Goal: Information Seeking & Learning: Learn about a topic

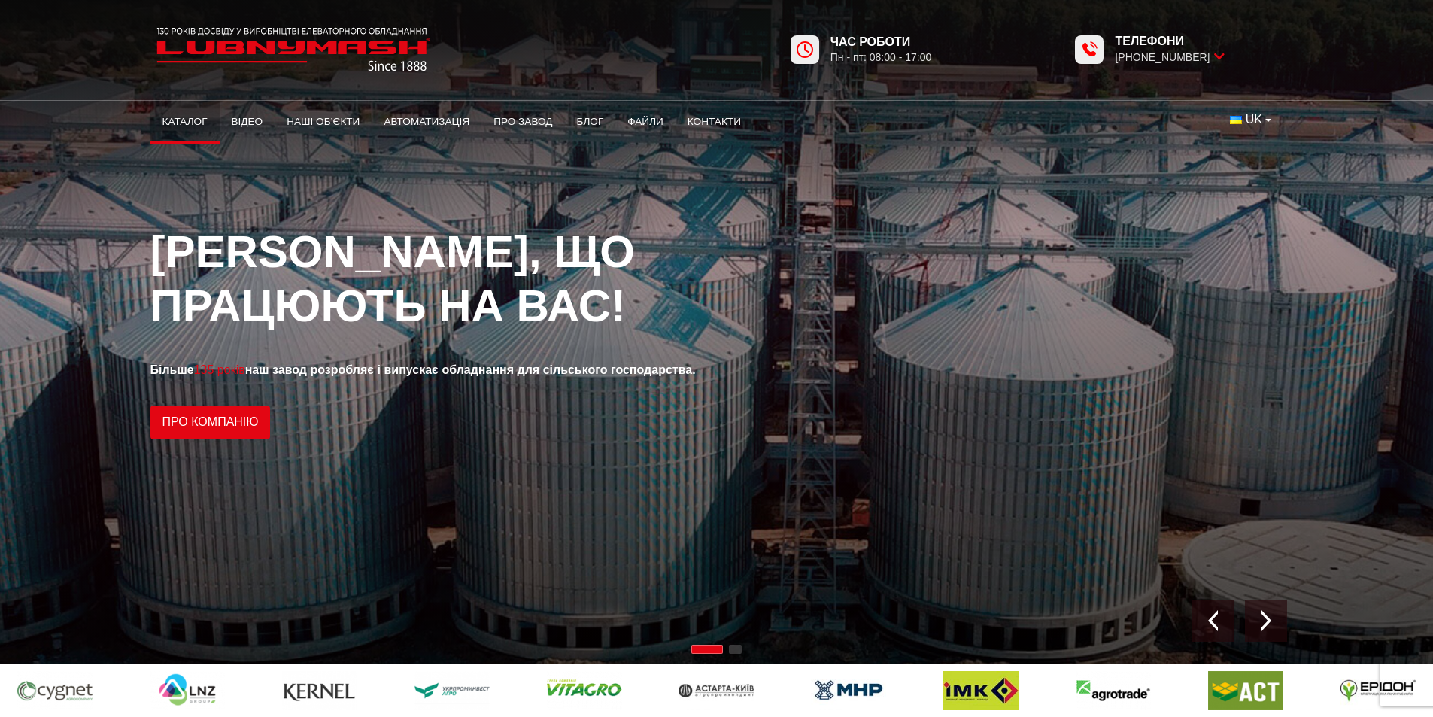
click at [200, 119] on link "Каталог" at bounding box center [184, 121] width 69 height 33
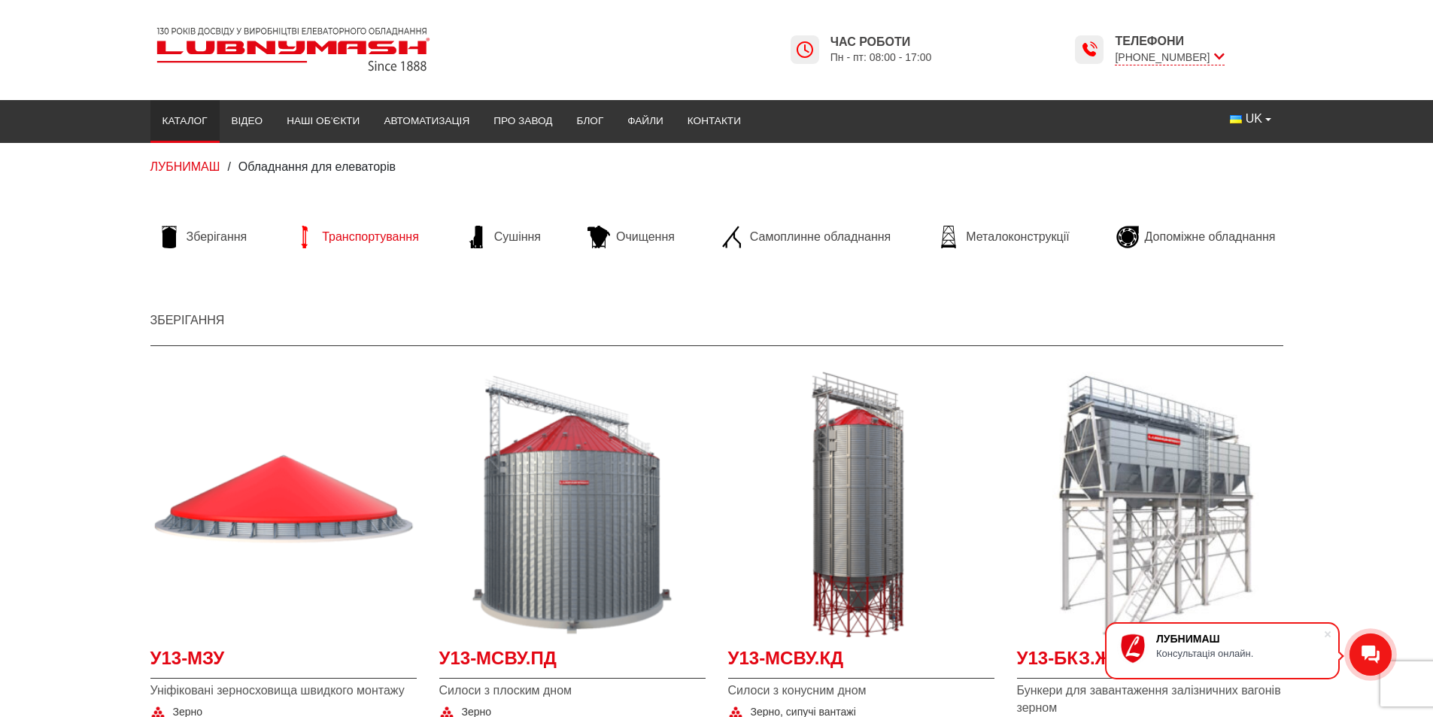
click at [340, 232] on span "Транспортування" at bounding box center [370, 237] width 97 height 17
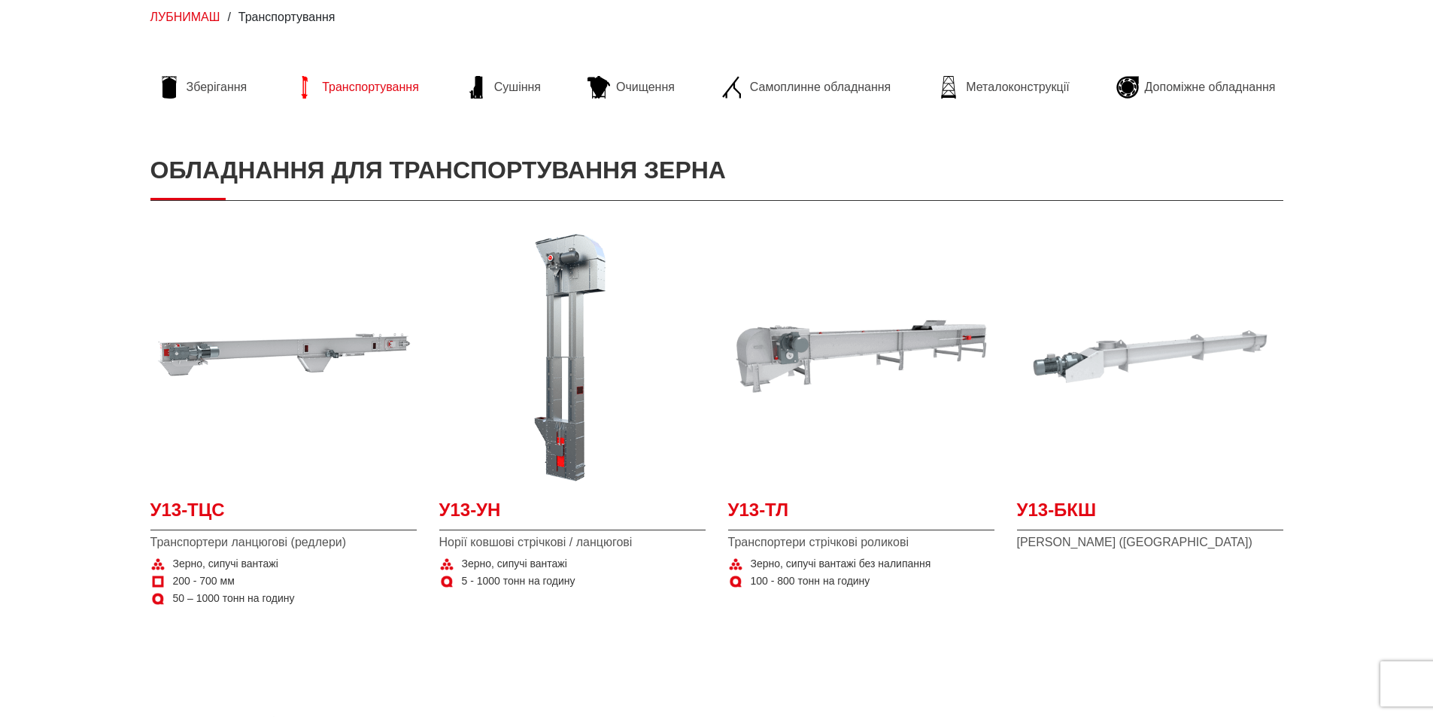
scroll to position [150, 0]
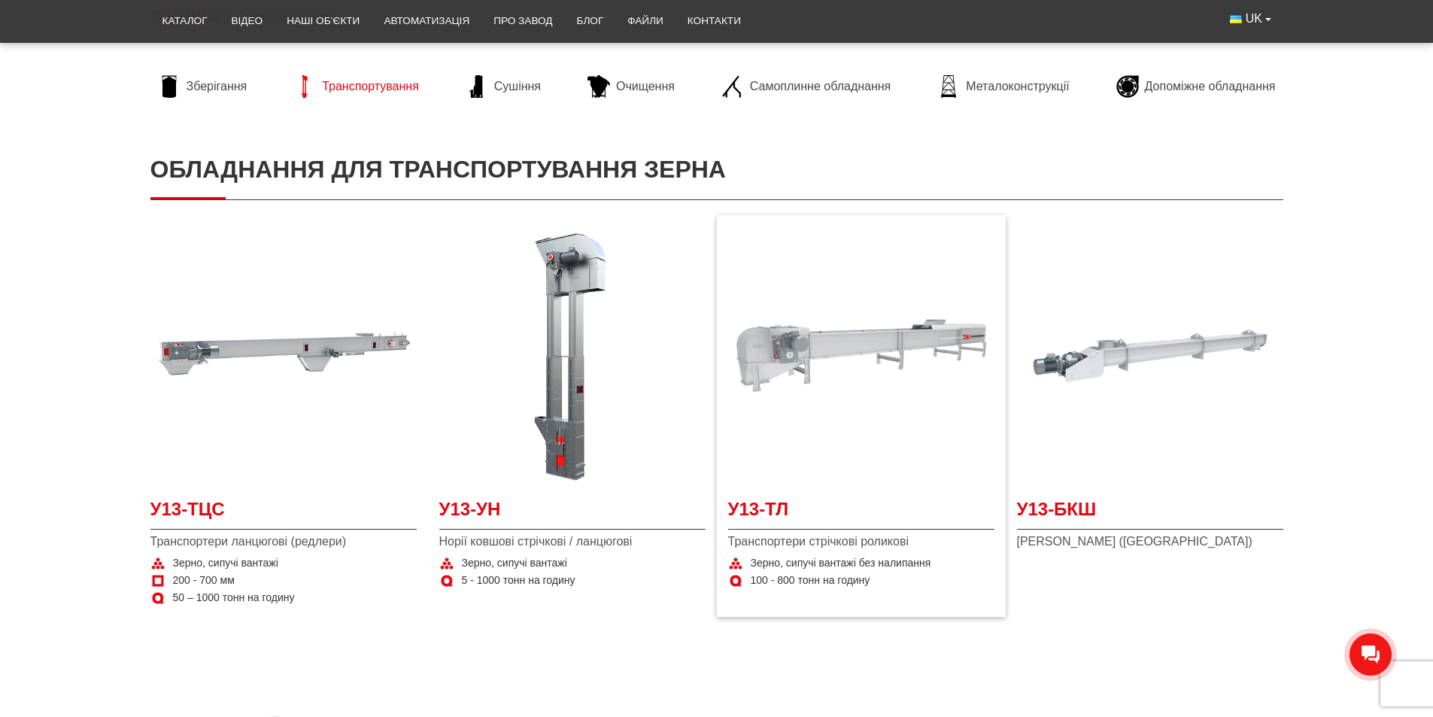
click at [850, 384] on img at bounding box center [861, 356] width 266 height 266
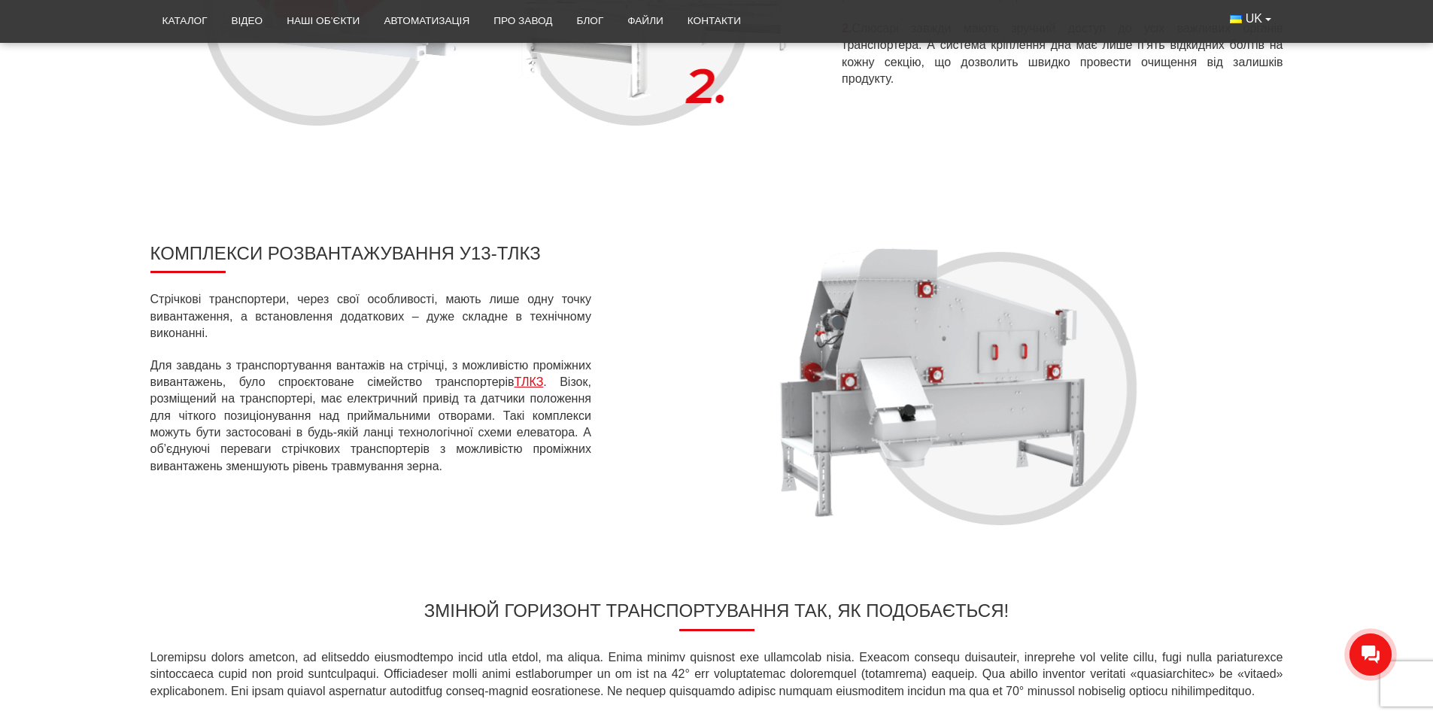
scroll to position [1128, 0]
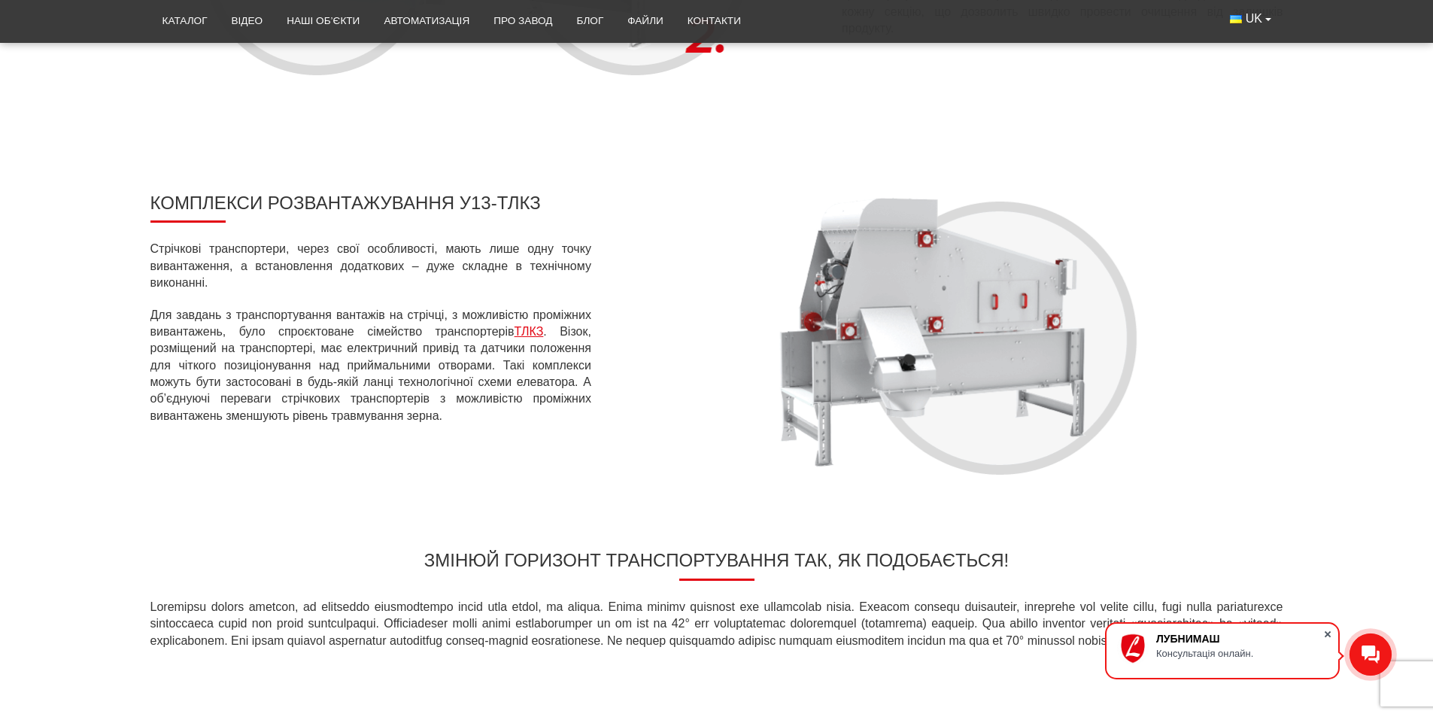
click at [1327, 636] on span at bounding box center [1327, 633] width 15 height 15
click at [528, 329] on link "ТЛКЗ" at bounding box center [528, 331] width 29 height 13
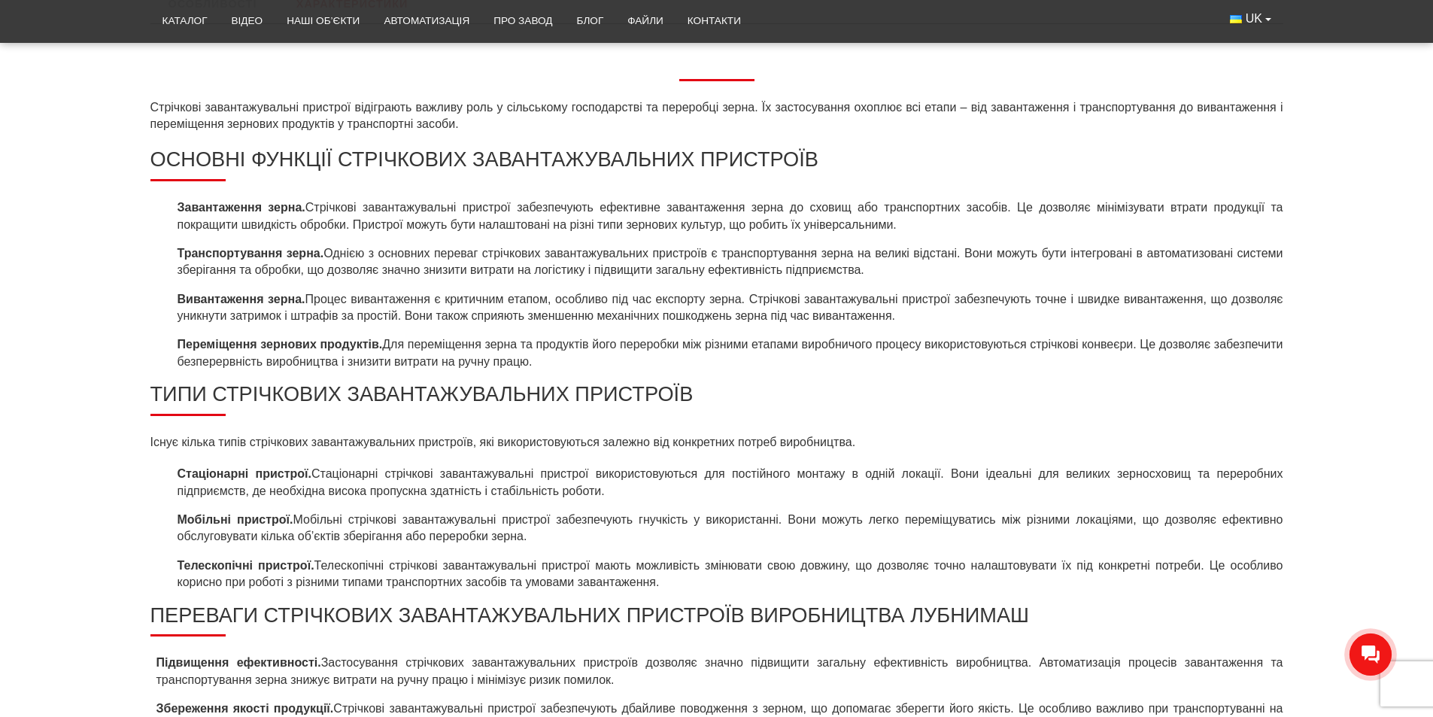
scroll to position [437, 0]
